Goal: Transaction & Acquisition: Book appointment/travel/reservation

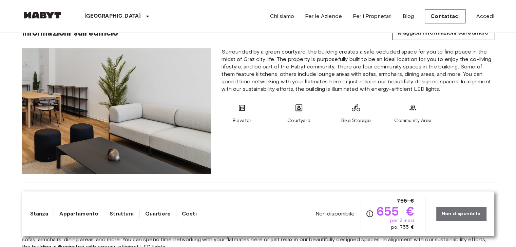
scroll to position [407, 0]
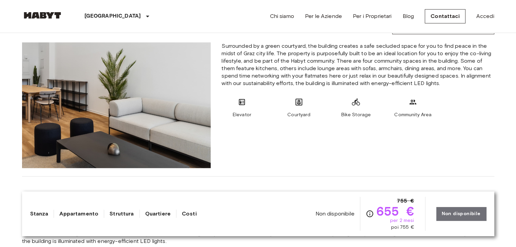
click at [448, 212] on div "Non disponibile 755 € 655 € per 2 mesi poi 755 € Non disponibile" at bounding box center [400, 214] width 171 height 34
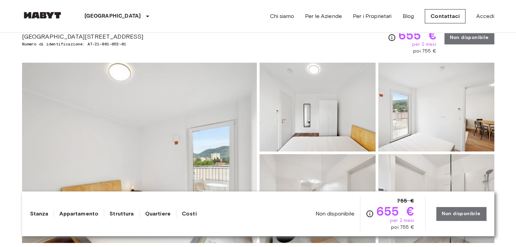
scroll to position [0, 0]
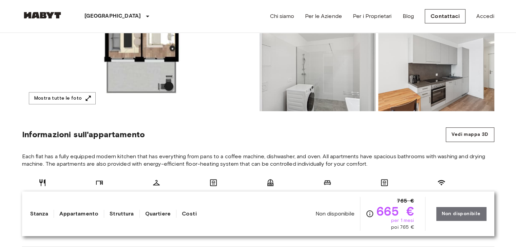
scroll to position [170, 0]
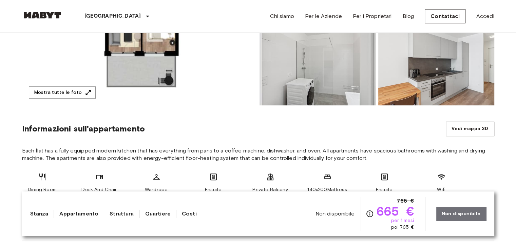
click at [450, 212] on div "Non disponibile 765 € 665 € per 1 mesi poi 765 € Non disponibile" at bounding box center [400, 214] width 171 height 34
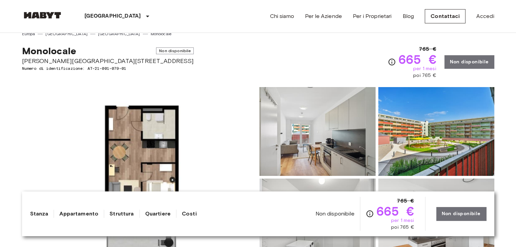
scroll to position [0, 0]
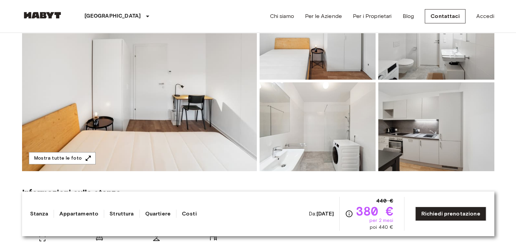
scroll to position [68, 0]
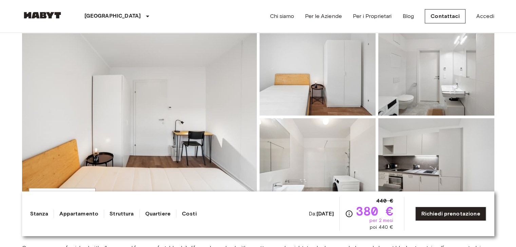
click at [238, 106] on img at bounding box center [139, 117] width 235 height 180
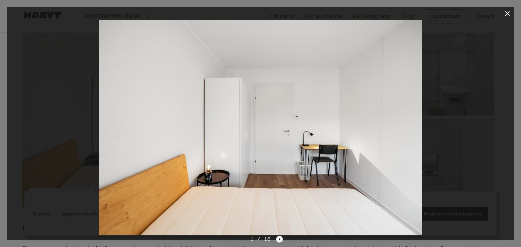
click at [278, 238] on icon "Next image" at bounding box center [279, 239] width 7 height 7
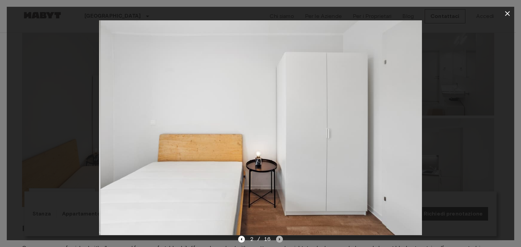
click at [278, 238] on icon "Next image" at bounding box center [279, 239] width 7 height 7
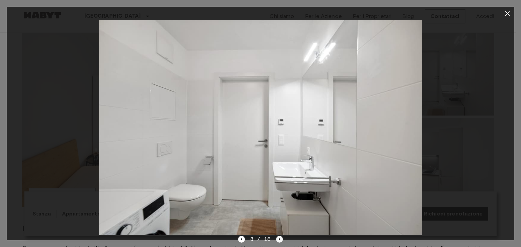
click at [278, 238] on icon "Next image" at bounding box center [279, 239] width 7 height 7
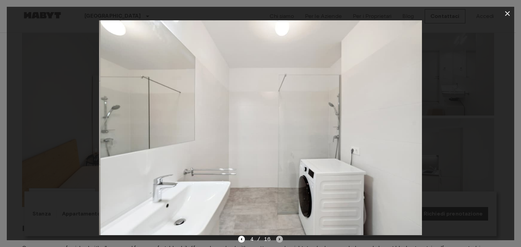
click at [278, 238] on icon "Next image" at bounding box center [279, 239] width 7 height 7
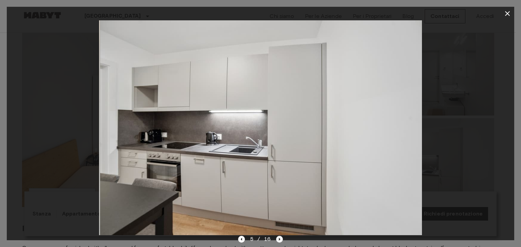
click at [278, 238] on icon "Next image" at bounding box center [279, 239] width 7 height 7
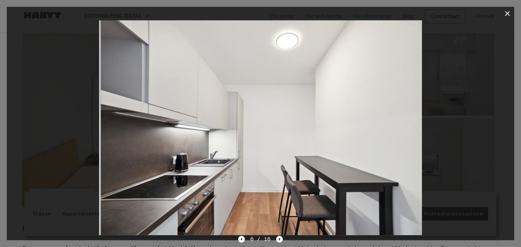
click at [278, 238] on icon "Next image" at bounding box center [279, 239] width 7 height 7
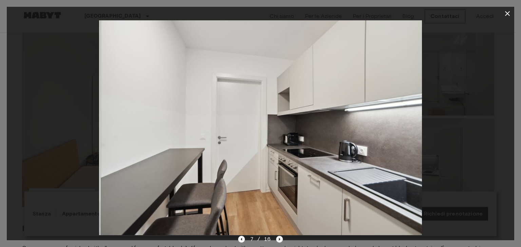
click at [278, 238] on icon "Next image" at bounding box center [279, 239] width 7 height 7
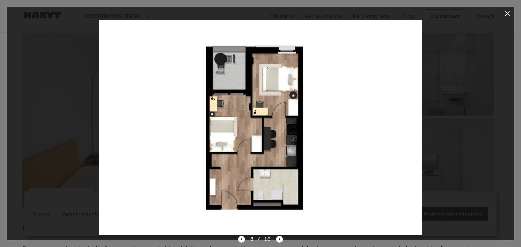
click at [446, 134] on div at bounding box center [260, 127] width 507 height 215
click at [506, 13] on icon "button" at bounding box center [507, 13] width 5 height 5
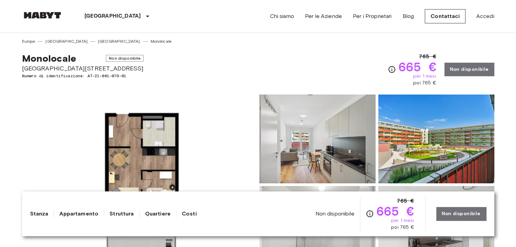
click at [451, 213] on div "Non disponibile 765 € 665 € per 1 mesi poi 765 € Non disponibile" at bounding box center [400, 214] width 171 height 34
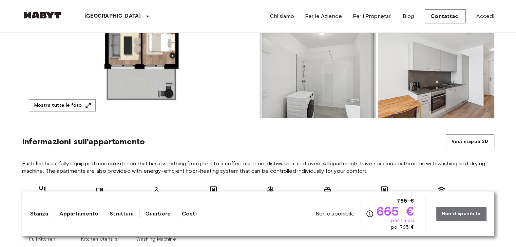
scroll to position [102, 0]
